Goal: Task Accomplishment & Management: Manage account settings

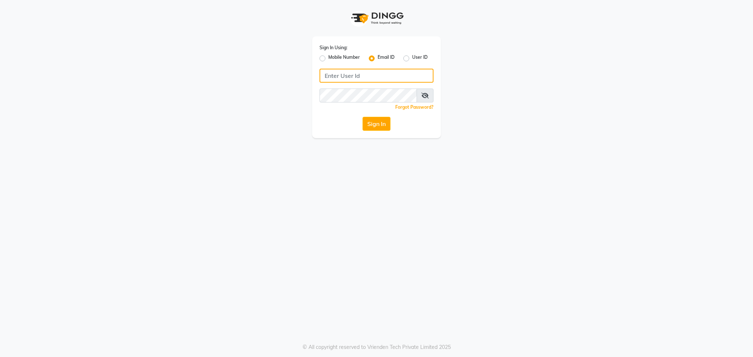
click at [338, 75] on input "Username" at bounding box center [377, 76] width 114 height 14
click at [363, 81] on input "Username" at bounding box center [377, 76] width 114 height 14
click at [343, 79] on input "Username" at bounding box center [377, 76] width 114 height 14
click at [346, 74] on input "Username" at bounding box center [377, 76] width 114 height 14
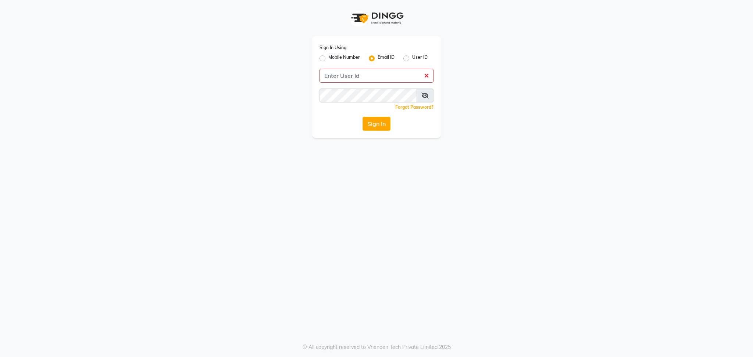
click at [328, 56] on div "Mobile Number" at bounding box center [340, 58] width 40 height 9
click at [277, 56] on div "Sign In Using: Mobile Number Email ID User ID Remember me Forgot Password? Sign…" at bounding box center [376, 69] width 419 height 138
click at [528, 130] on div "Sign In Using: Mobile Number Email ID User ID Remember me Forgot Password? Sign…" at bounding box center [376, 69] width 419 height 138
click at [427, 78] on input "Username" at bounding box center [377, 76] width 114 height 14
